Goal: Information Seeking & Learning: Learn about a topic

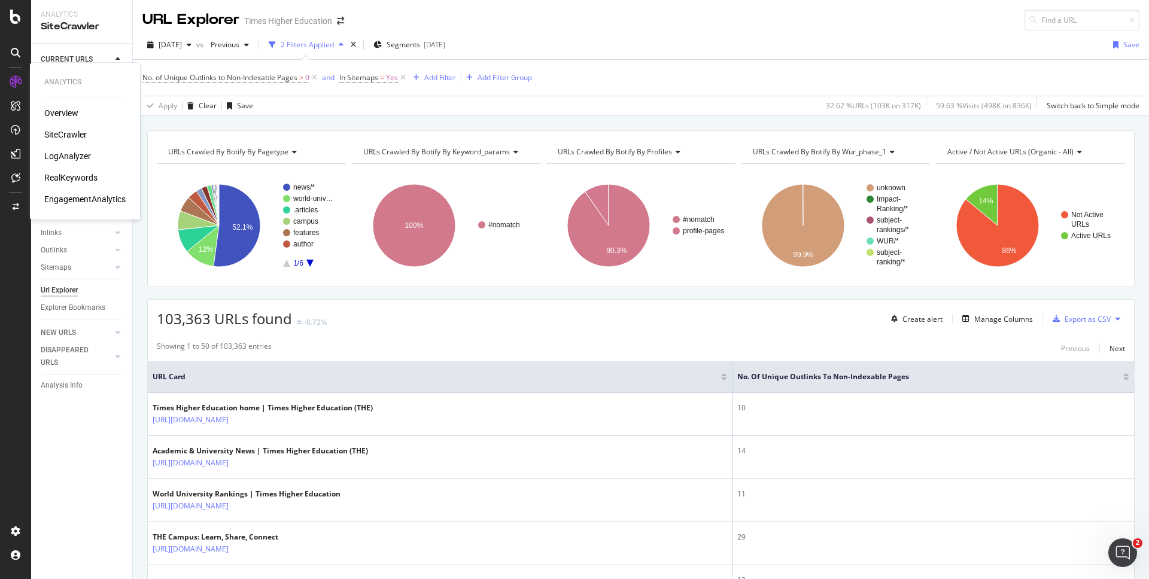
click at [61, 154] on div "LogAnalyzer" at bounding box center [67, 156] width 47 height 12
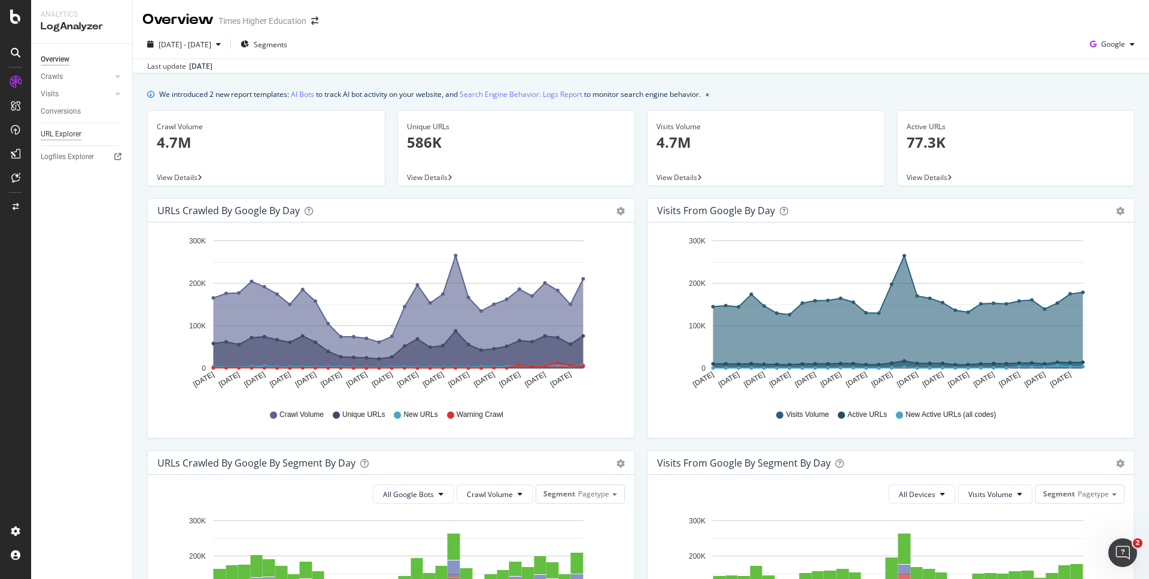
click at [65, 135] on div "URL Explorer" at bounding box center [61, 134] width 41 height 13
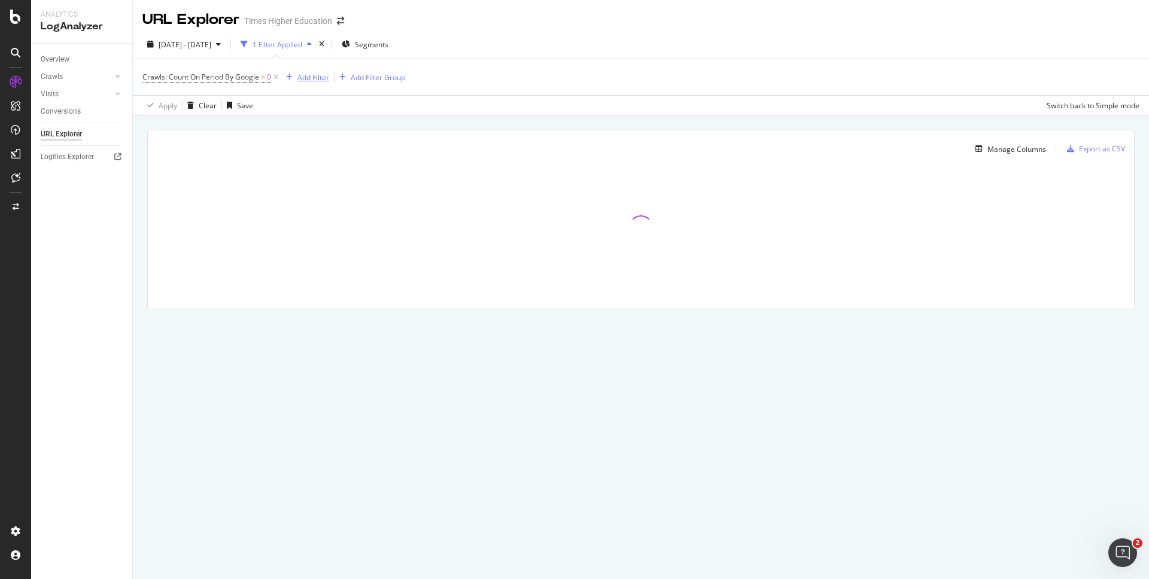
click at [304, 80] on div "Add Filter" at bounding box center [313, 77] width 32 height 10
click at [276, 78] on icon at bounding box center [276, 77] width 10 height 12
click at [178, 79] on div "Add Filter" at bounding box center [175, 77] width 32 height 10
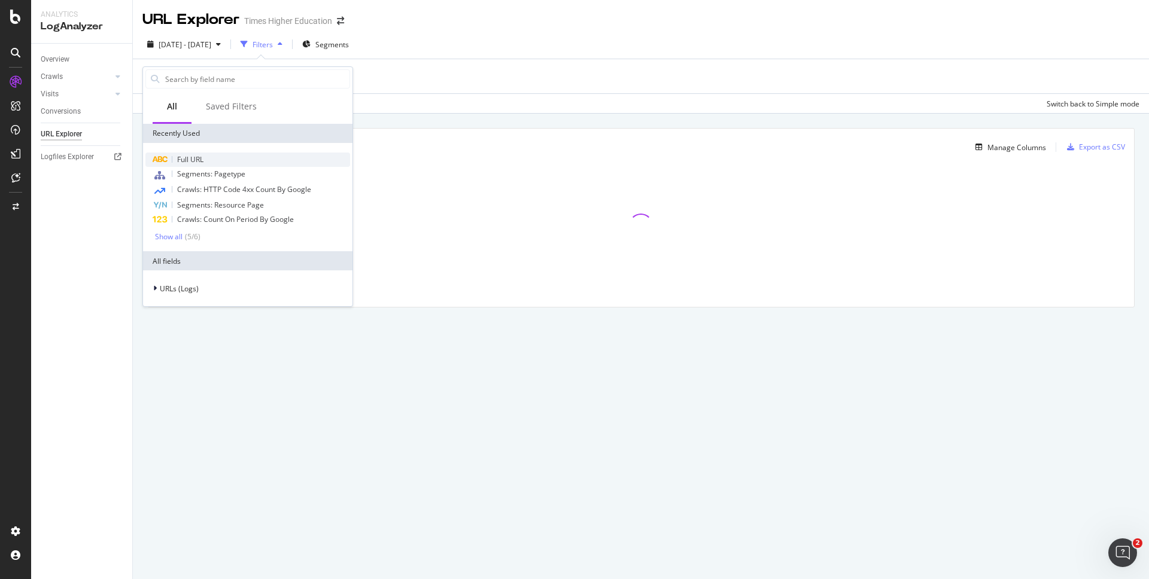
click at [191, 163] on span "Full URL" at bounding box center [190, 159] width 26 height 10
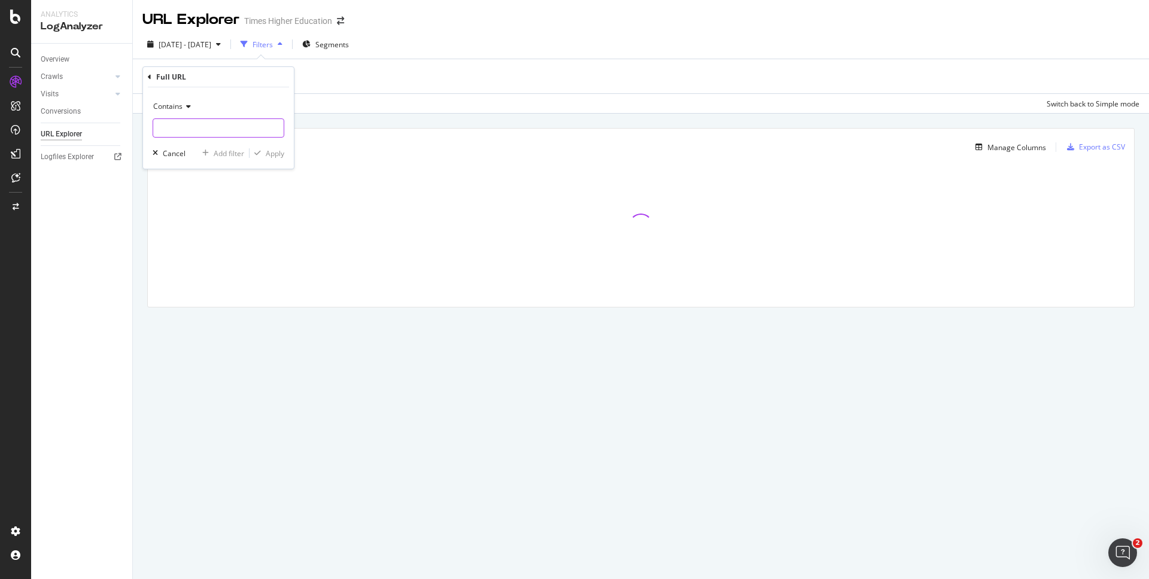
click at [168, 129] on input "text" at bounding box center [218, 127] width 130 height 19
paste input "/unijobs/article/https-www-timeshighereducation-com-news-.*"
type input "/unijobs/article/https-www-timeshighereducation-com-news-.*"
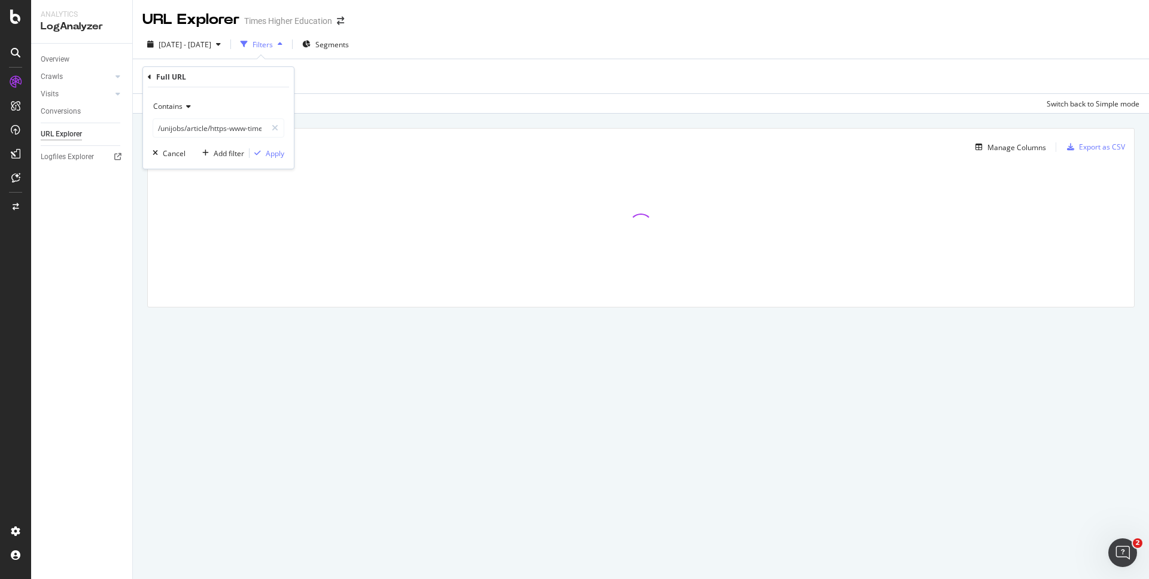
click at [178, 101] on span "Contains" at bounding box center [167, 106] width 29 height 10
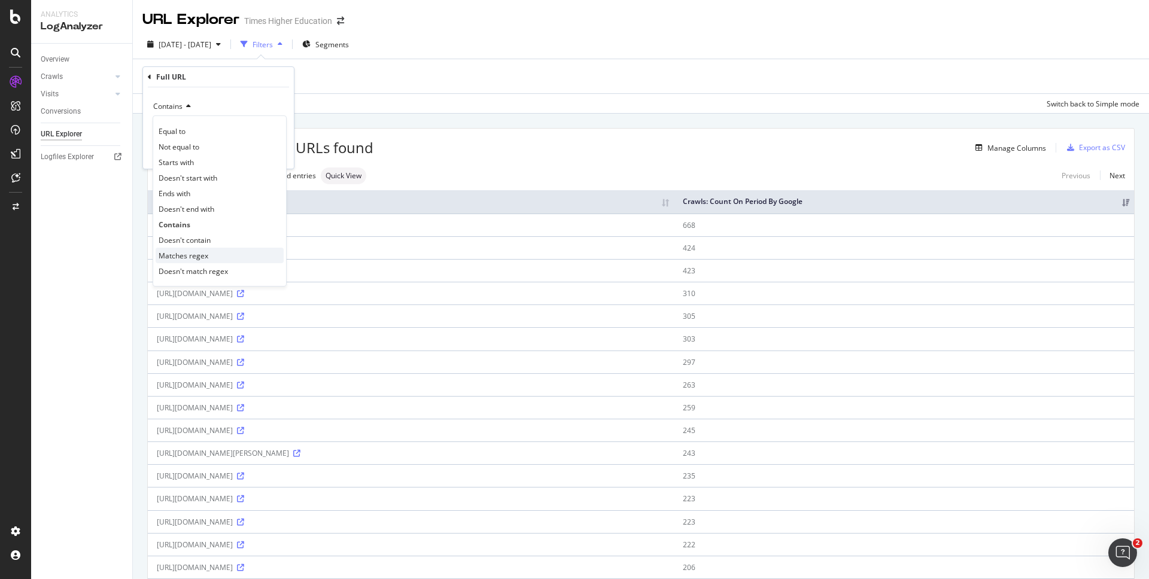
click at [196, 257] on span "Matches regex" at bounding box center [184, 256] width 50 height 10
click at [277, 153] on div "Apply" at bounding box center [275, 153] width 19 height 10
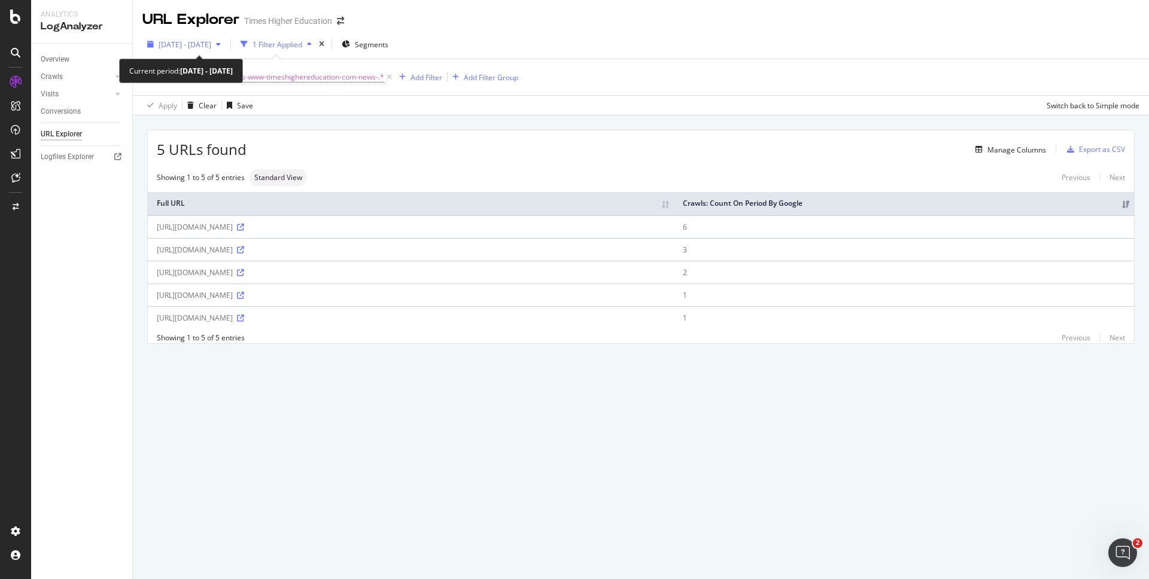
click at [211, 46] on span "[DATE] - [DATE]" at bounding box center [185, 44] width 53 height 10
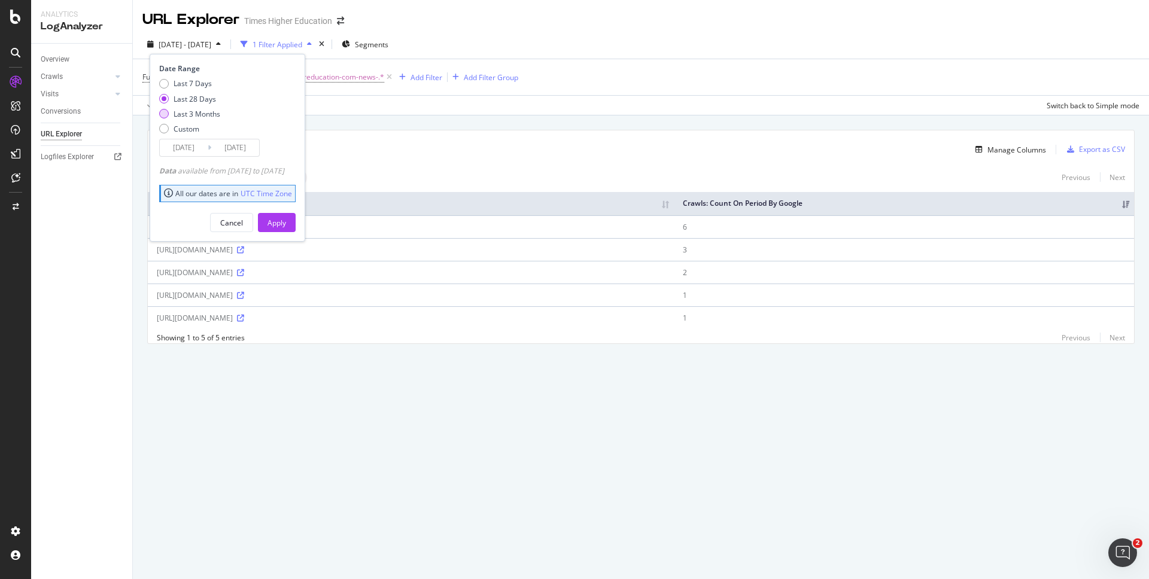
click at [193, 118] on div "Last 3 Months" at bounding box center [197, 114] width 47 height 10
type input "[DATE]"
click at [286, 227] on div "Apply" at bounding box center [276, 223] width 19 height 10
